Goal: Obtain resource: Obtain resource

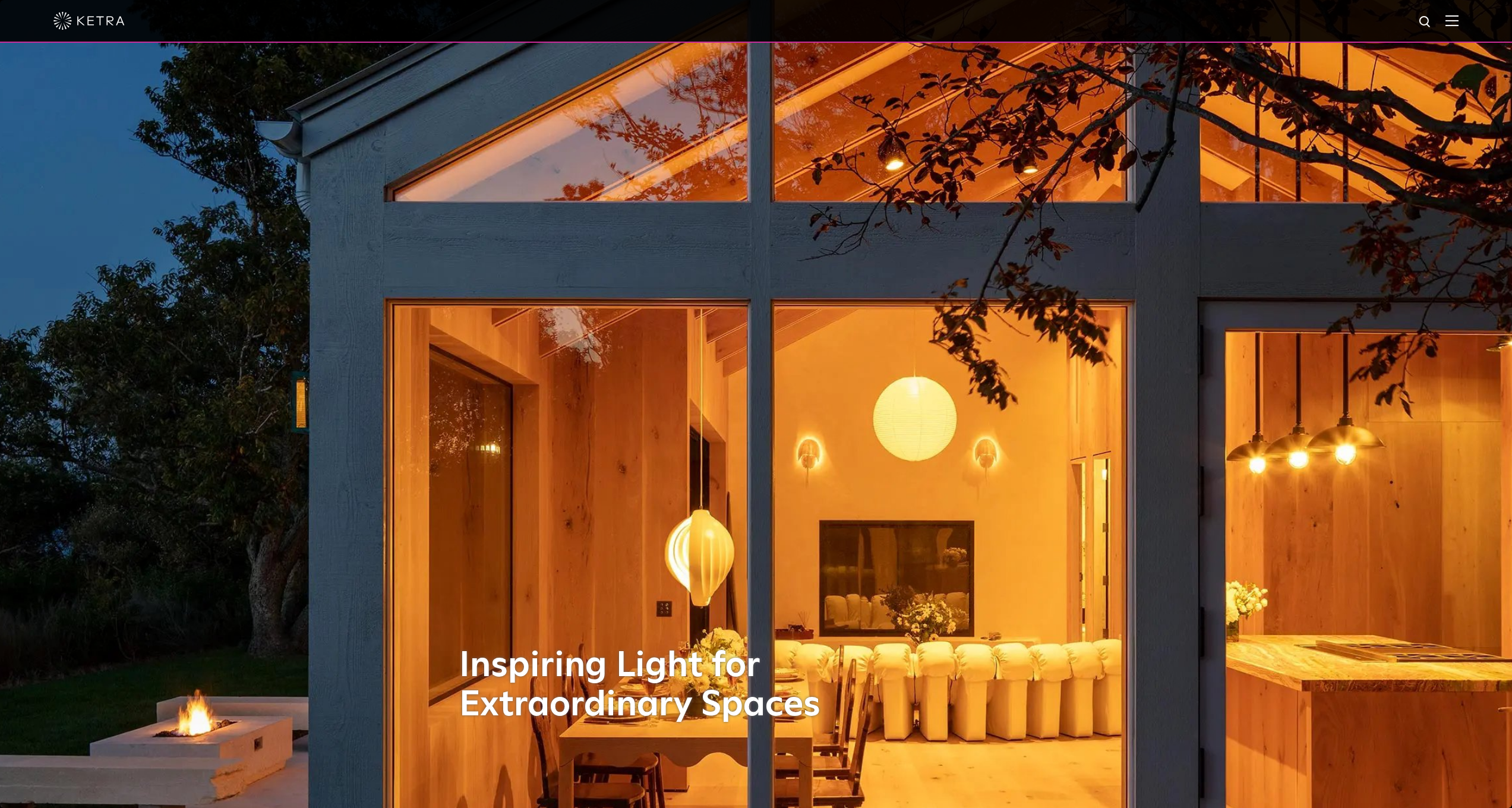
click at [1459, 24] on img at bounding box center [1452, 20] width 13 height 11
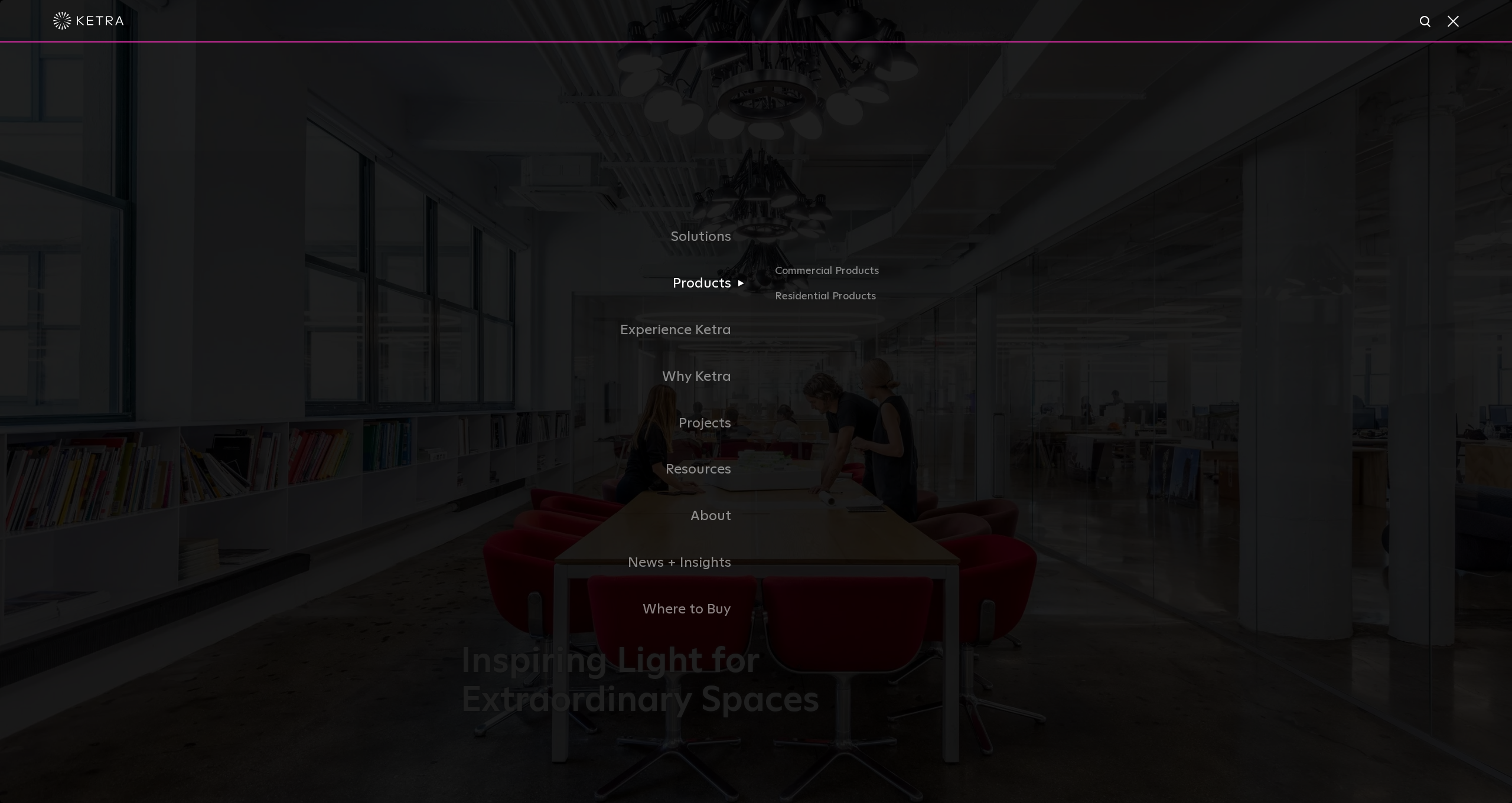
click at [712, 284] on link "Products" at bounding box center [609, 284] width 296 height 47
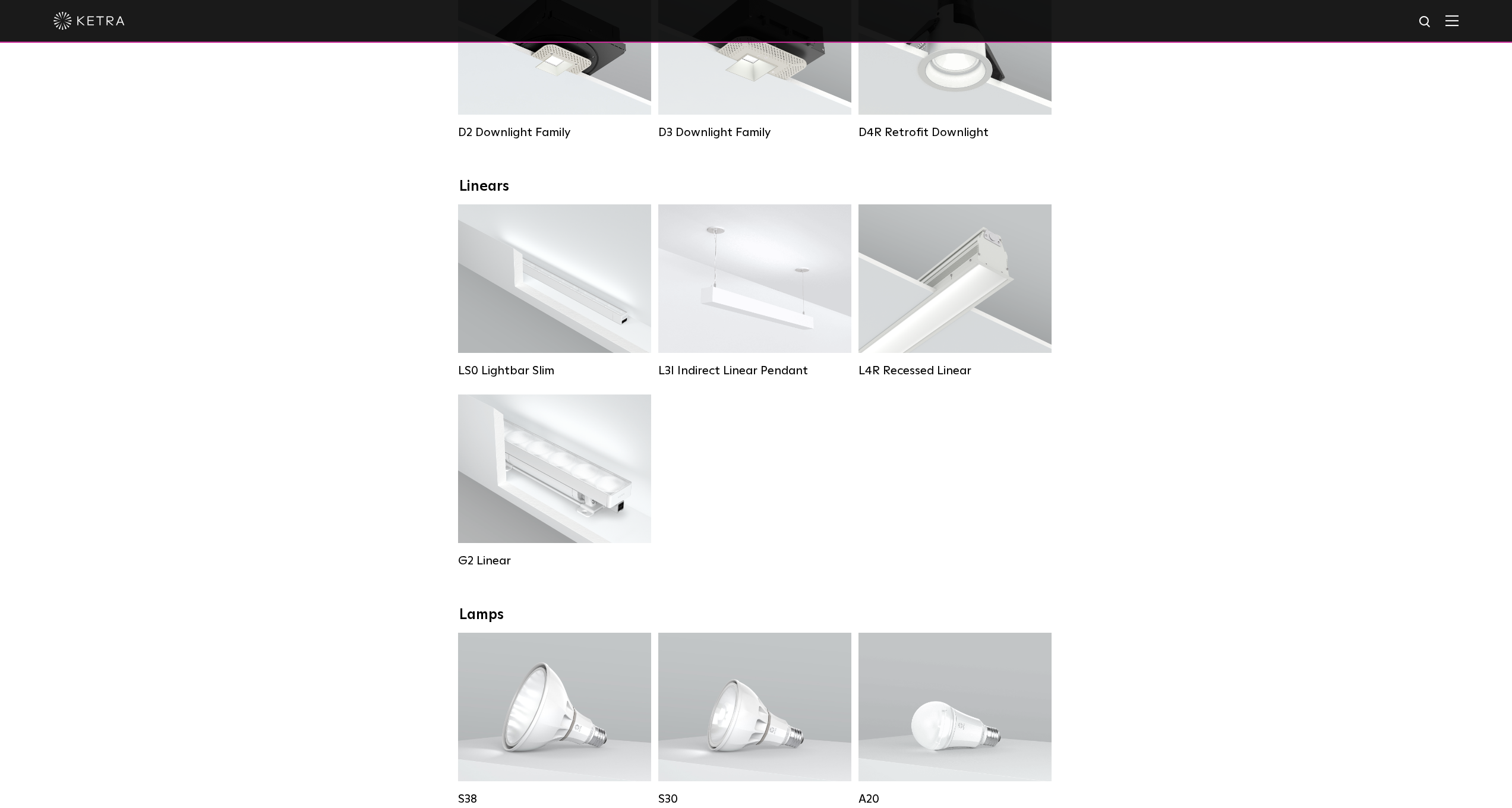
scroll to position [344, 0]
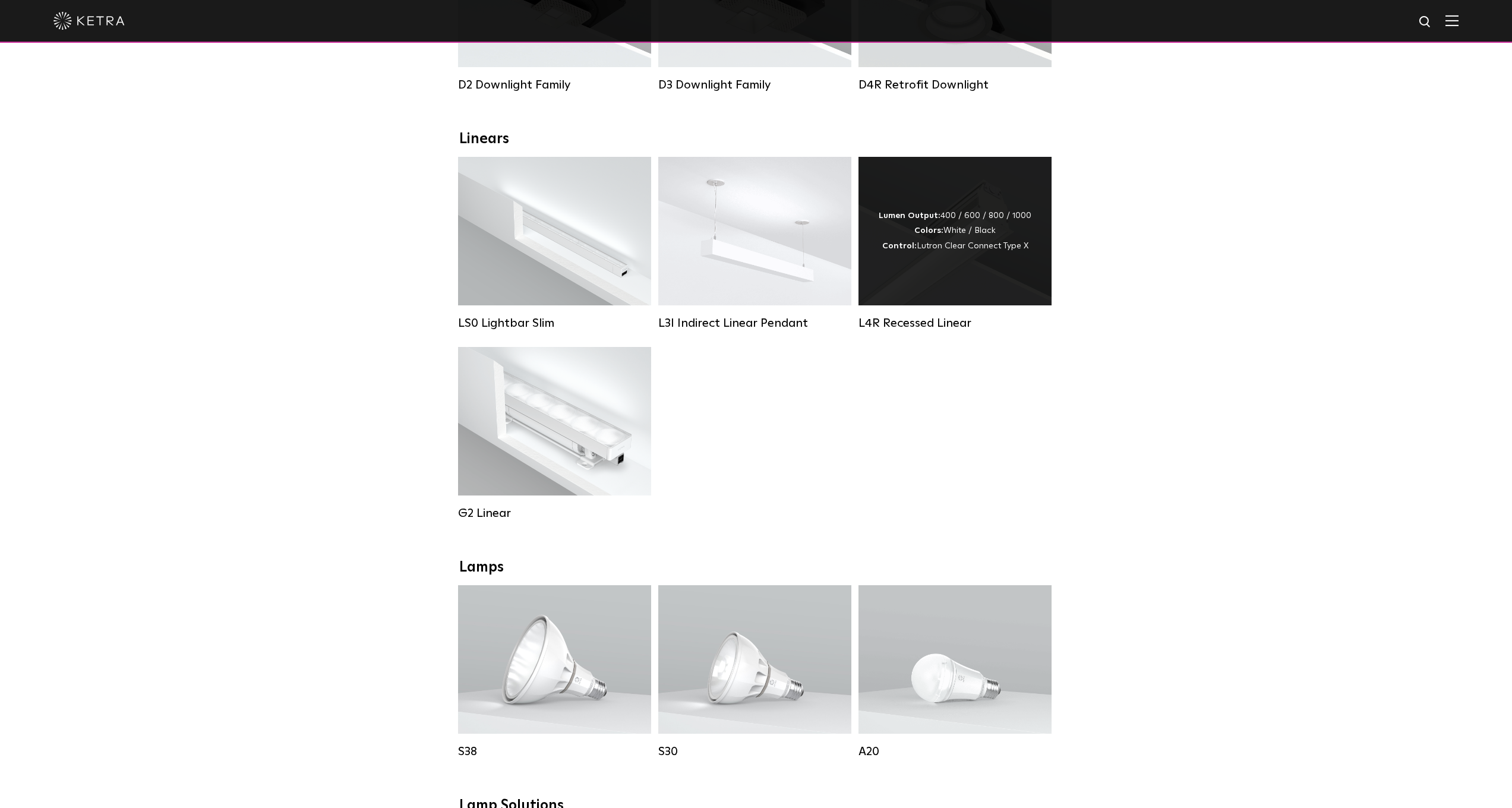
click at [964, 231] on div "Lumen Output: 400 / 600 / 800 / 1000 Colors: White / Black Control: Lutron Clea…" at bounding box center [955, 230] width 153 height 45
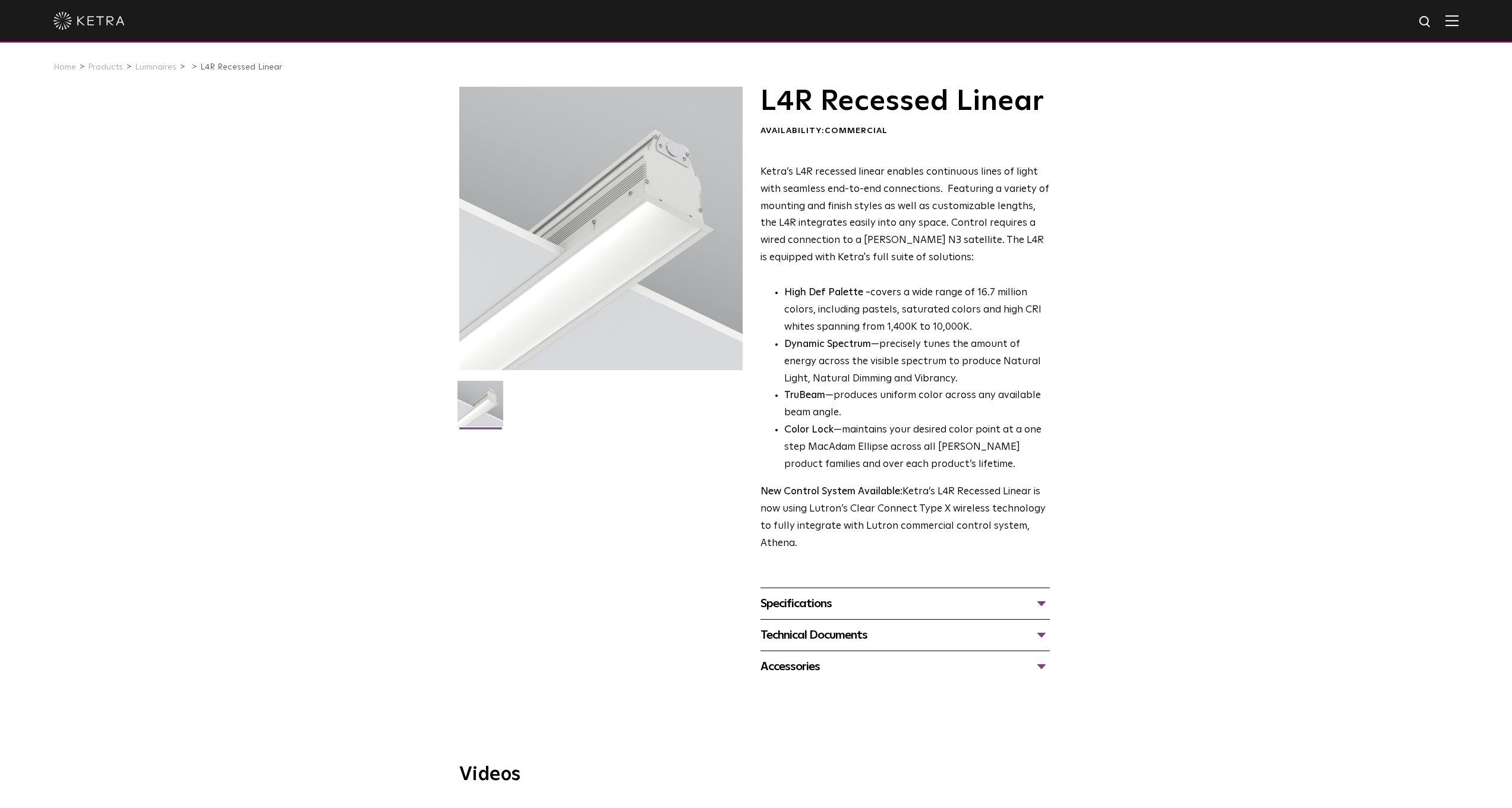
click at [800, 596] on div "Specifications" at bounding box center [906, 604] width 290 height 19
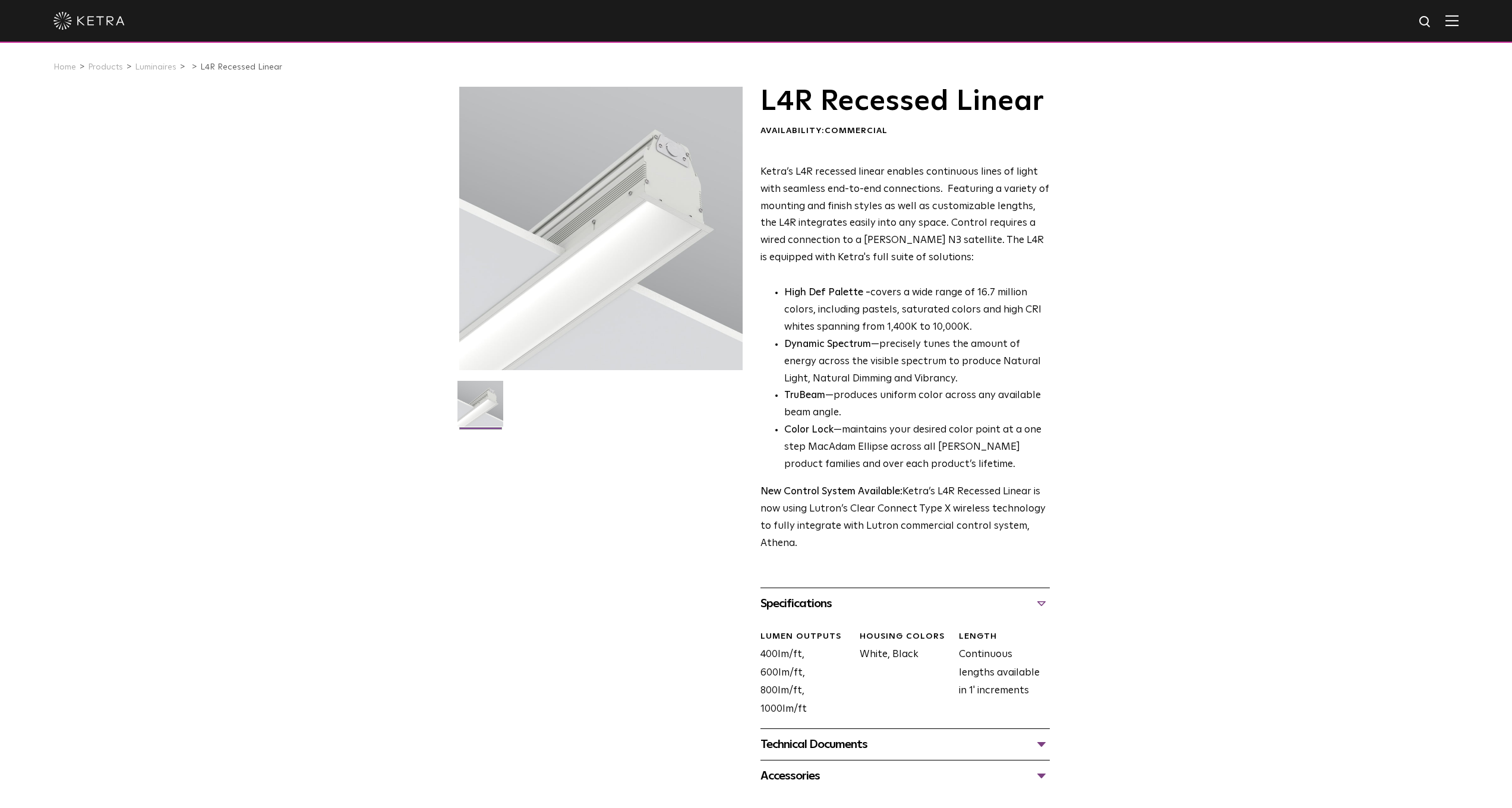
scroll to position [3, 0]
click at [855, 732] on div "Technical Documents" at bounding box center [906, 741] width 290 height 19
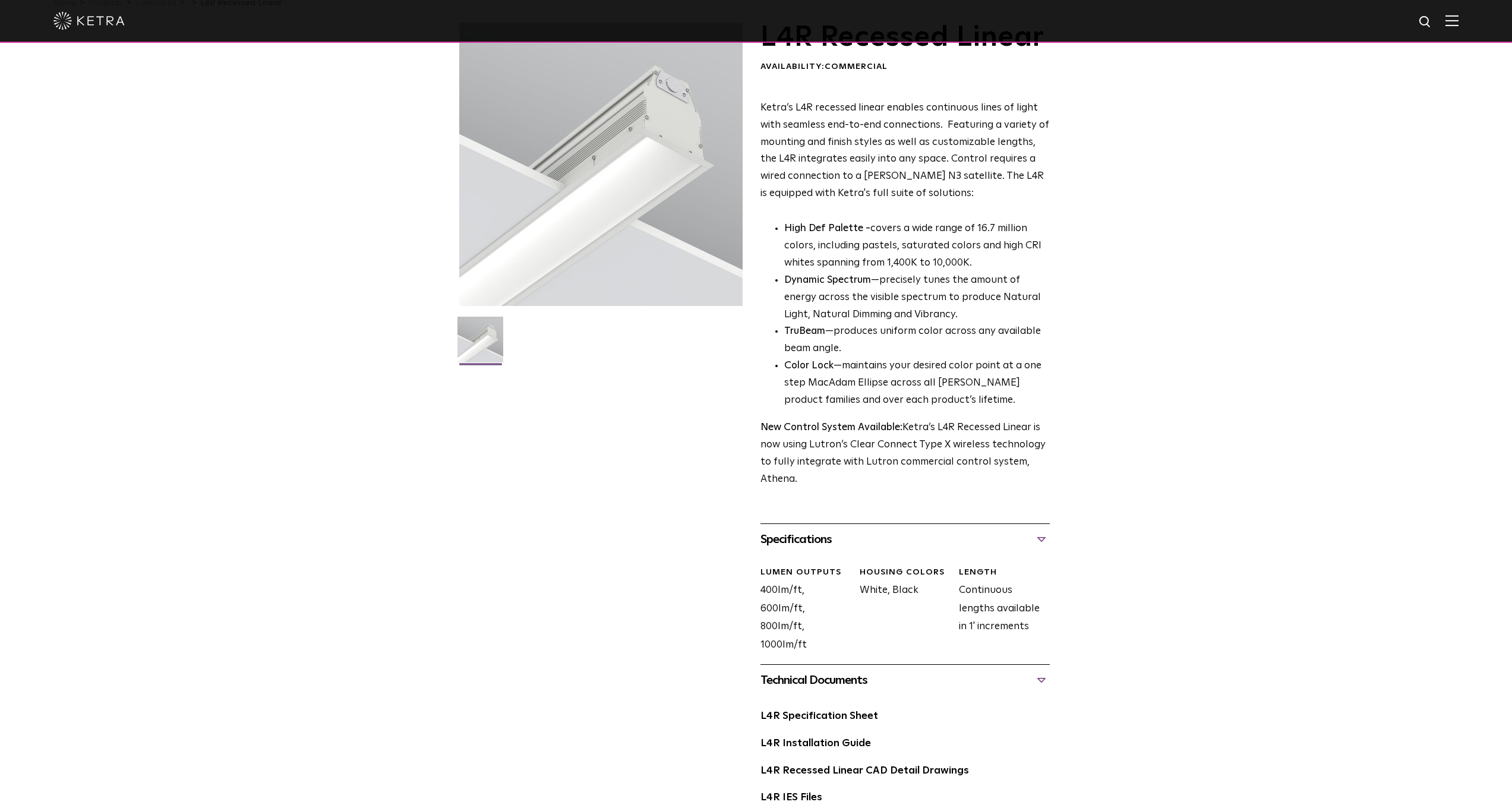
scroll to position [79, 0]
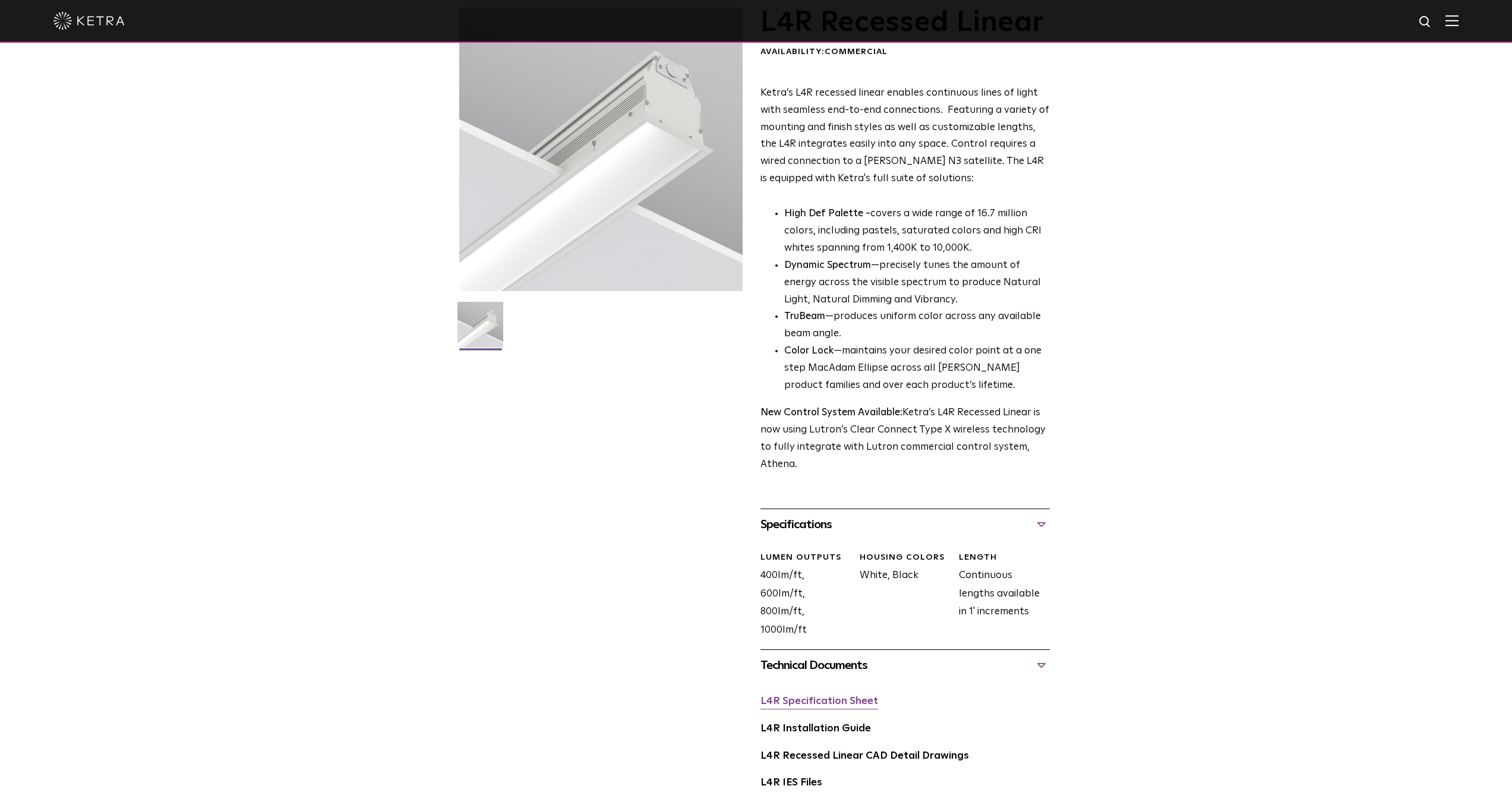
click at [848, 697] on link "L4R Specification Sheet" at bounding box center [819, 702] width 117 height 10
